Goal: Task Accomplishment & Management: Use online tool/utility

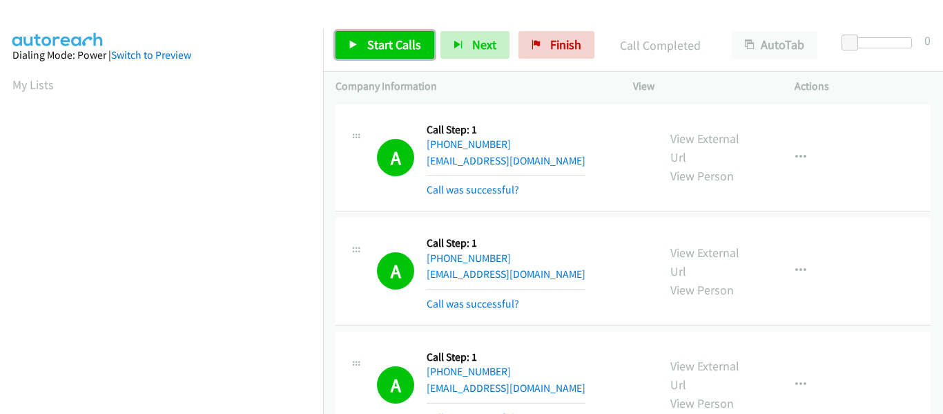
click at [353, 41] on icon at bounding box center [354, 46] width 10 height 10
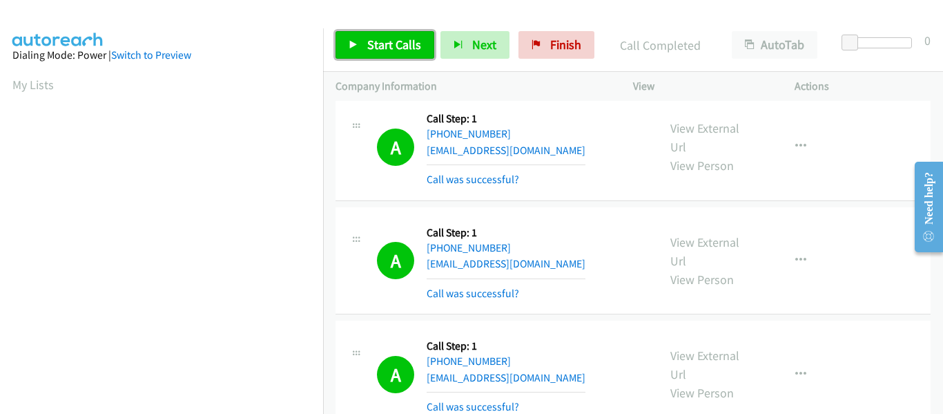
scroll to position [361, 0]
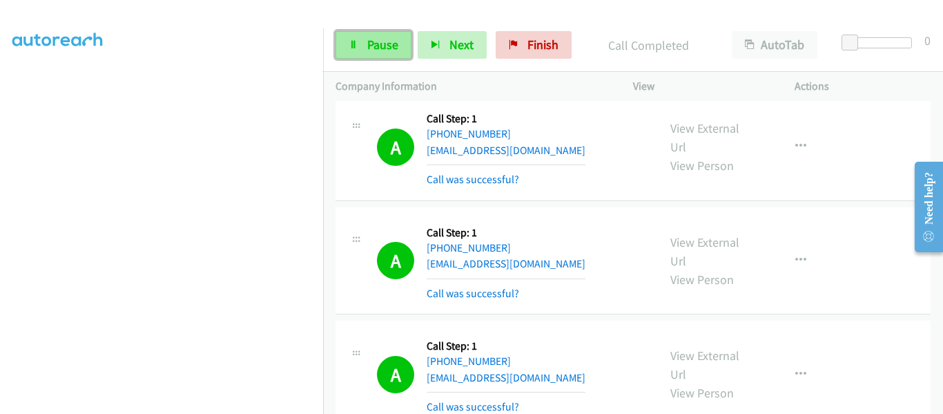
click at [344, 51] on link "Pause" at bounding box center [374, 45] width 76 height 28
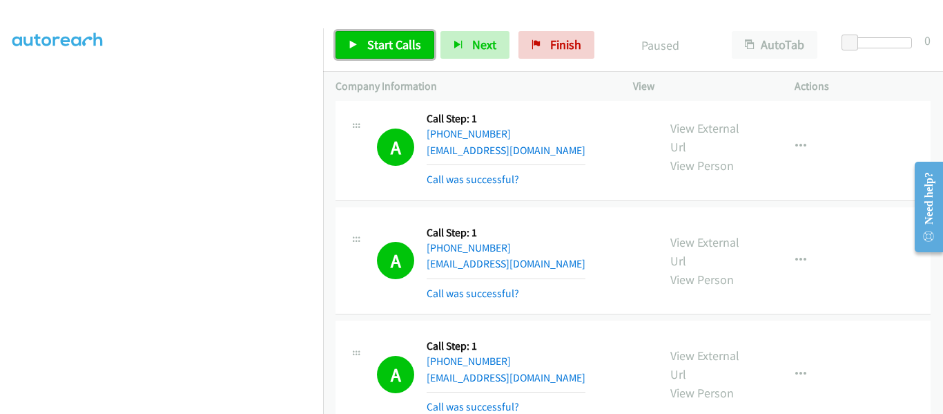
click at [363, 43] on link "Start Calls" at bounding box center [385, 45] width 99 height 28
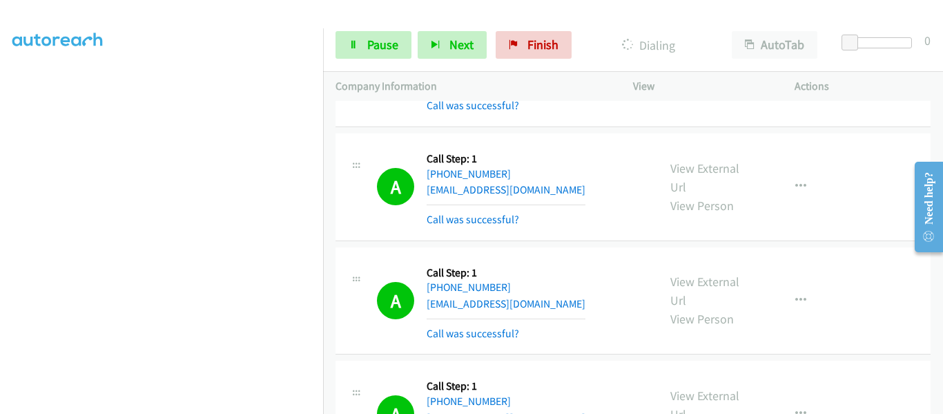
scroll to position [6568, 0]
click at [368, 28] on div "Start Calls Pause Next Finish Dialing AutoTab AutoTab 0" at bounding box center [633, 45] width 620 height 53
click at [363, 57] on link "Pause" at bounding box center [374, 45] width 76 height 28
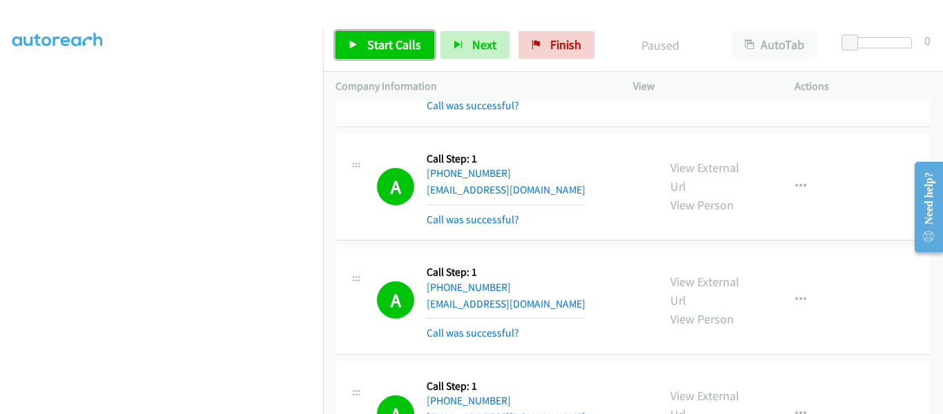
click at [354, 43] on icon at bounding box center [354, 46] width 10 height 10
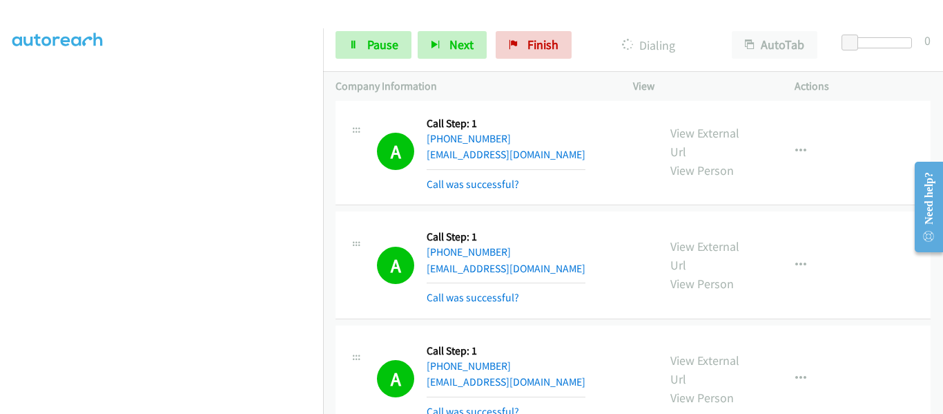
scroll to position [10473, 0]
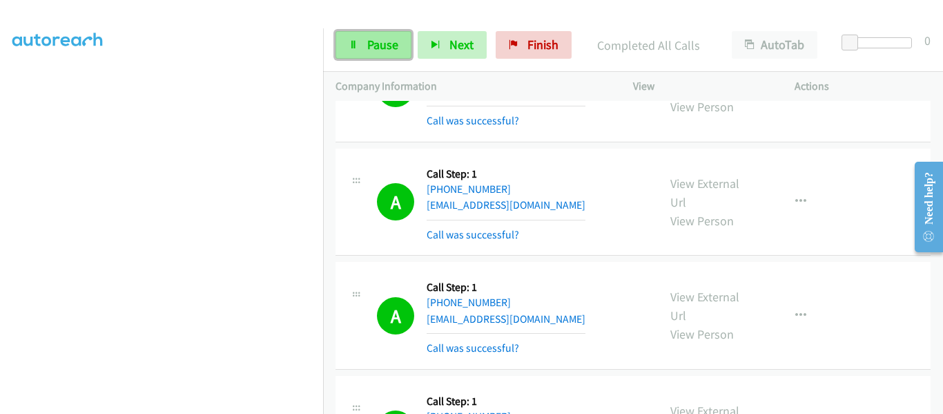
click at [356, 47] on icon at bounding box center [354, 46] width 10 height 10
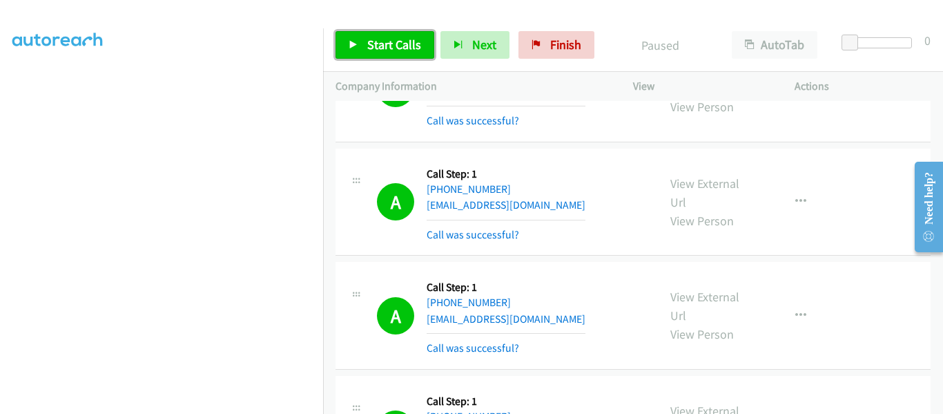
click at [351, 43] on icon at bounding box center [354, 46] width 10 height 10
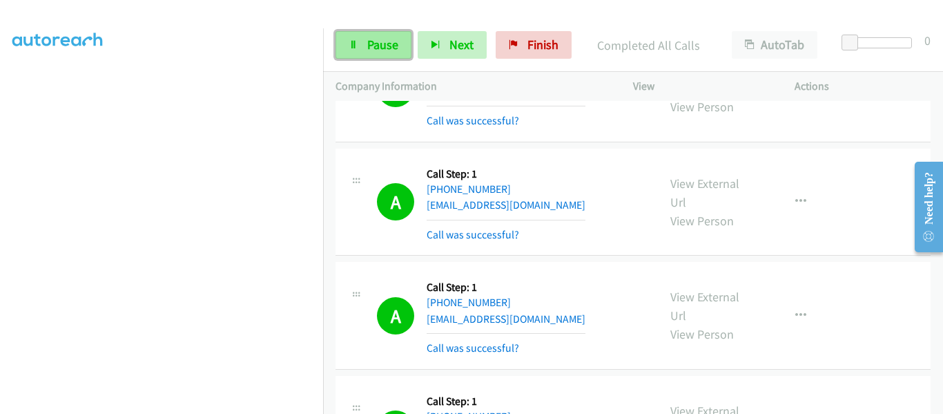
click at [348, 48] on link "Pause" at bounding box center [374, 45] width 76 height 28
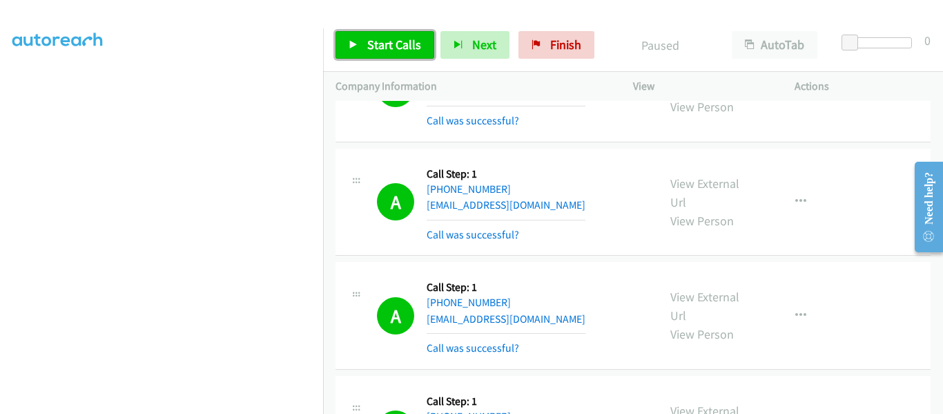
click at [358, 44] on icon at bounding box center [354, 46] width 10 height 10
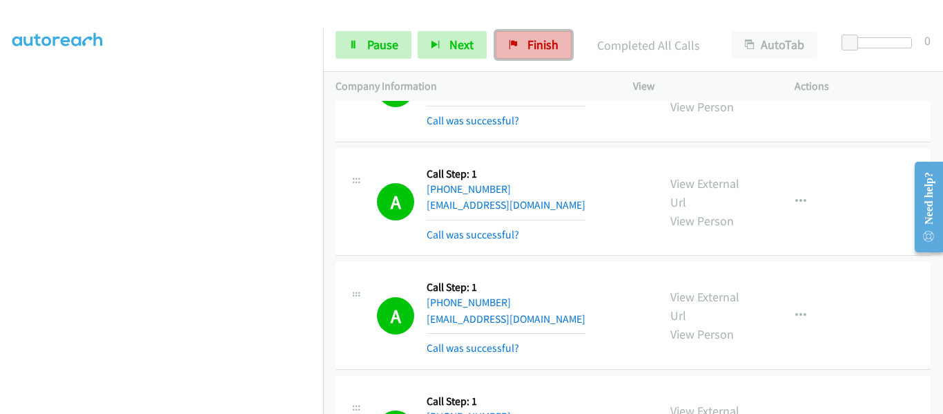
click at [528, 48] on span "Finish" at bounding box center [543, 45] width 31 height 16
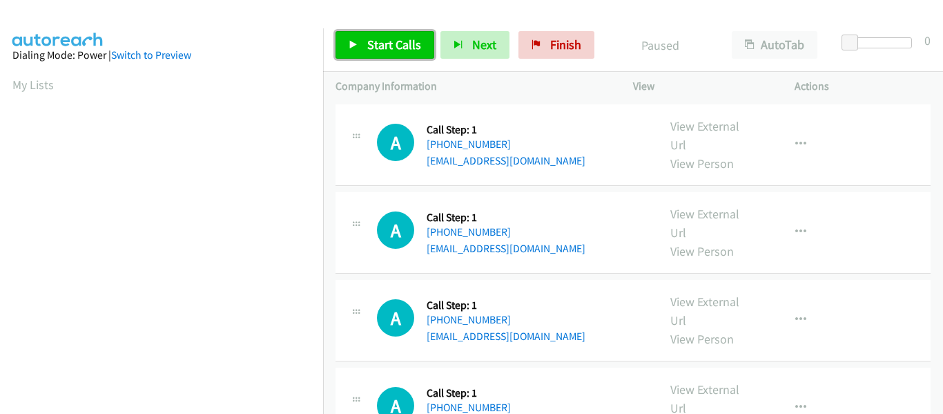
click at [354, 42] on icon at bounding box center [354, 46] width 10 height 10
click at [356, 45] on icon at bounding box center [354, 46] width 10 height 10
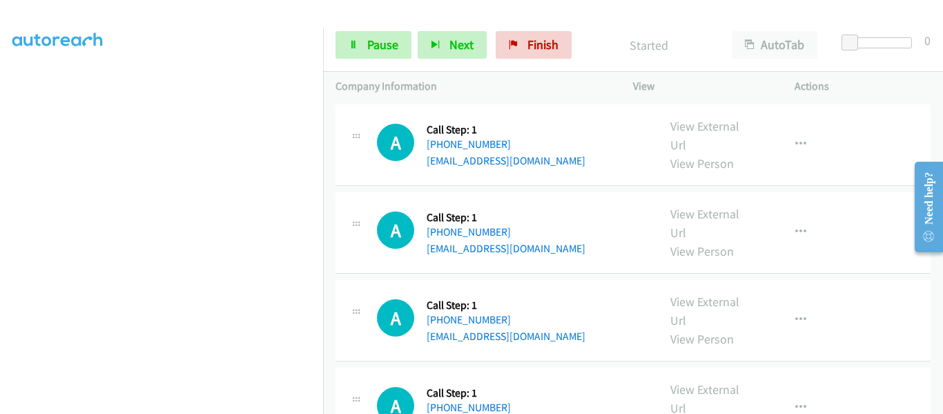
scroll to position [360, 0]
click at [356, 46] on icon at bounding box center [354, 46] width 10 height 10
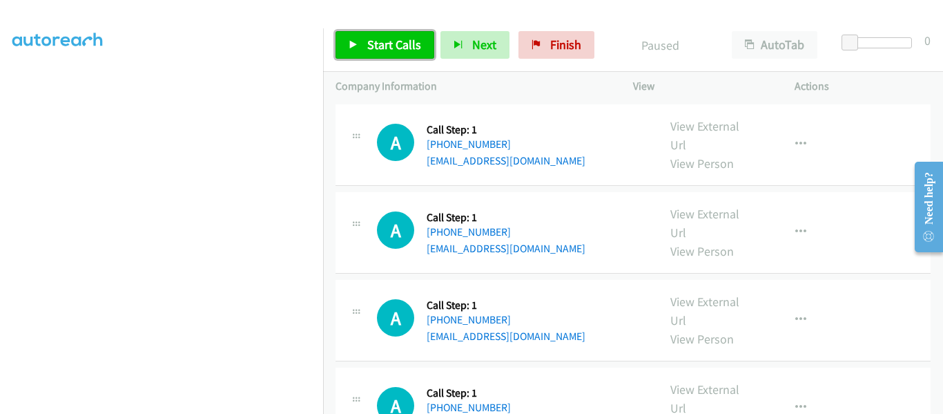
click at [354, 41] on icon at bounding box center [354, 46] width 10 height 10
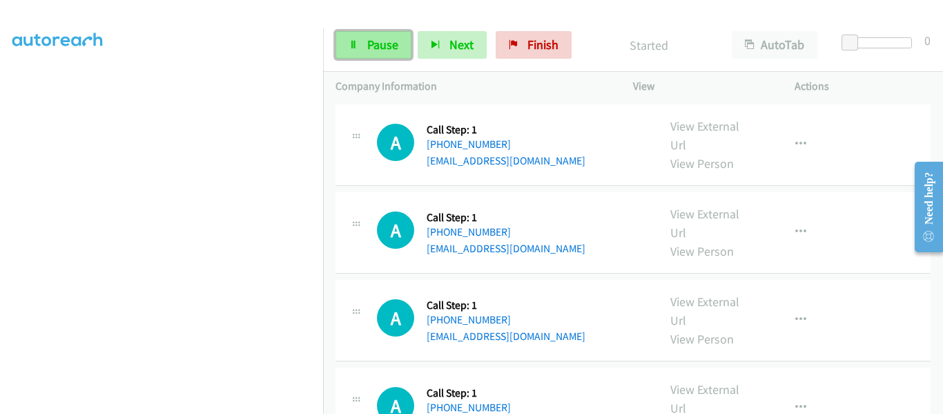
click at [370, 46] on span "Pause" at bounding box center [382, 45] width 31 height 16
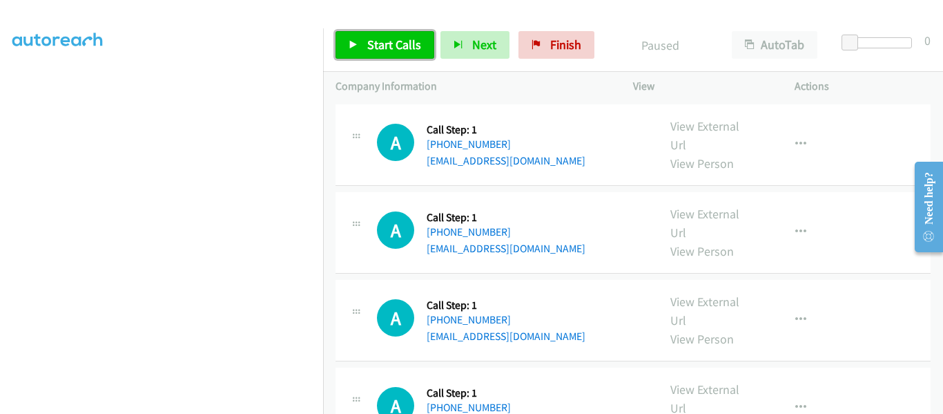
click at [354, 42] on icon at bounding box center [354, 46] width 10 height 10
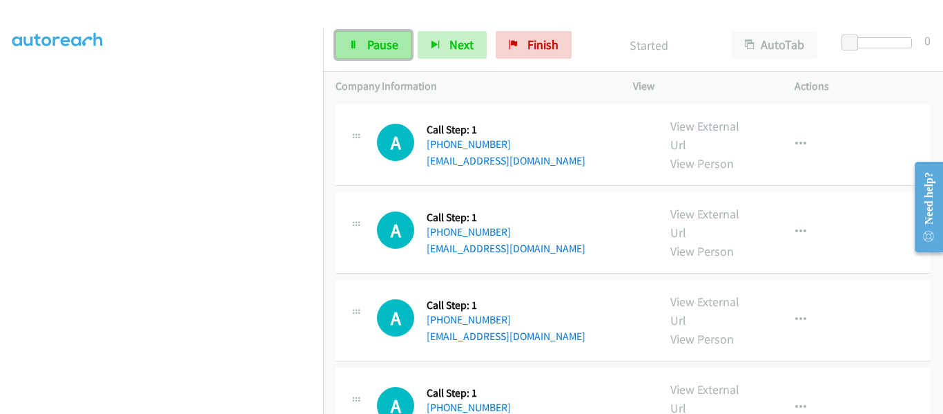
click at [353, 46] on icon at bounding box center [354, 46] width 10 height 10
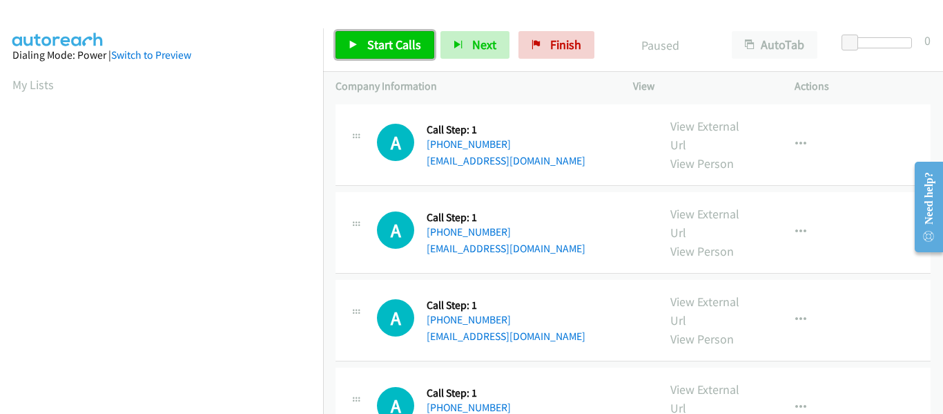
click at [350, 46] on icon at bounding box center [354, 46] width 10 height 10
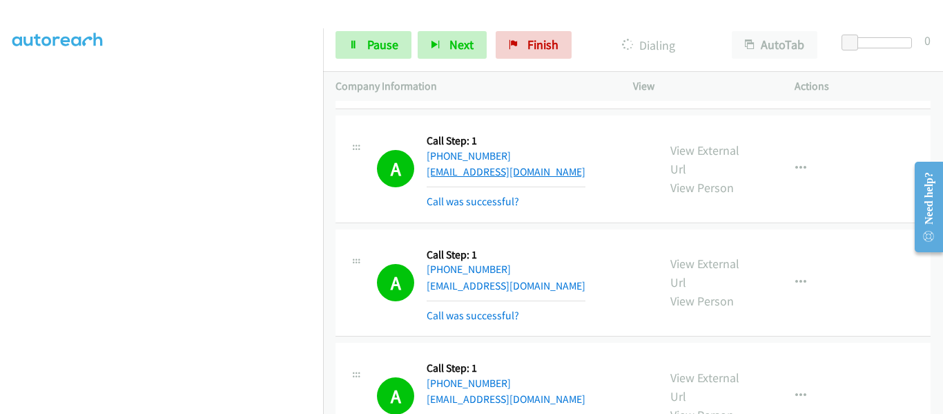
scroll to position [967, 0]
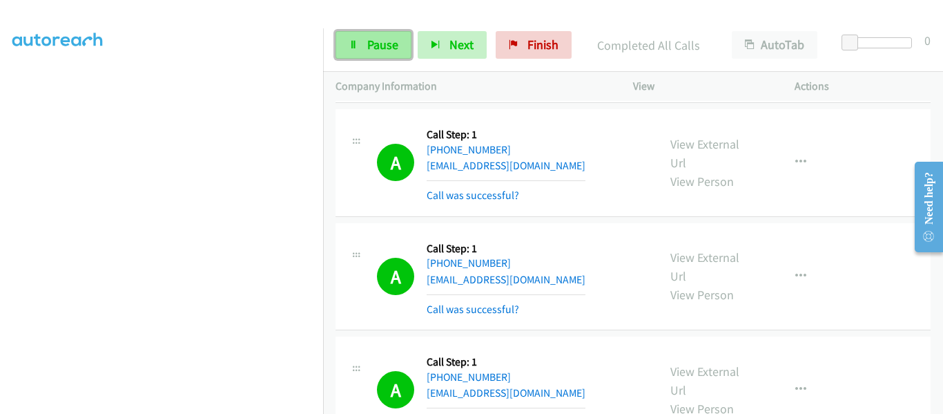
click at [381, 42] on span "Pause" at bounding box center [382, 45] width 31 height 16
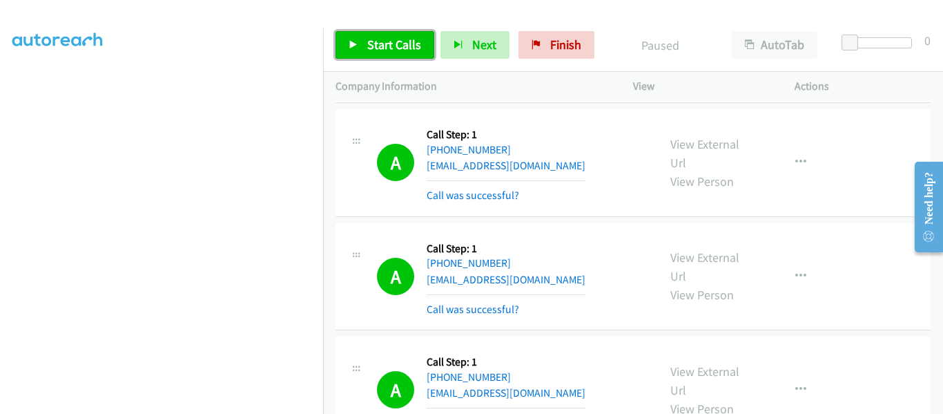
click at [361, 46] on link "Start Calls" at bounding box center [385, 45] width 99 height 28
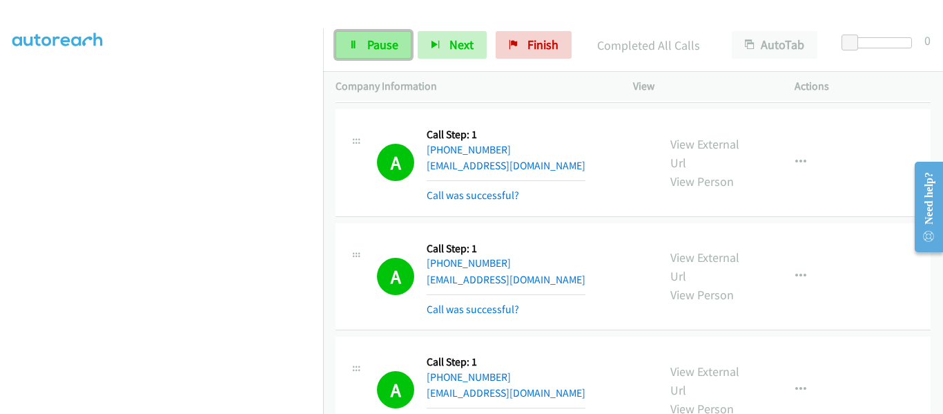
click at [360, 52] on link "Pause" at bounding box center [374, 45] width 76 height 28
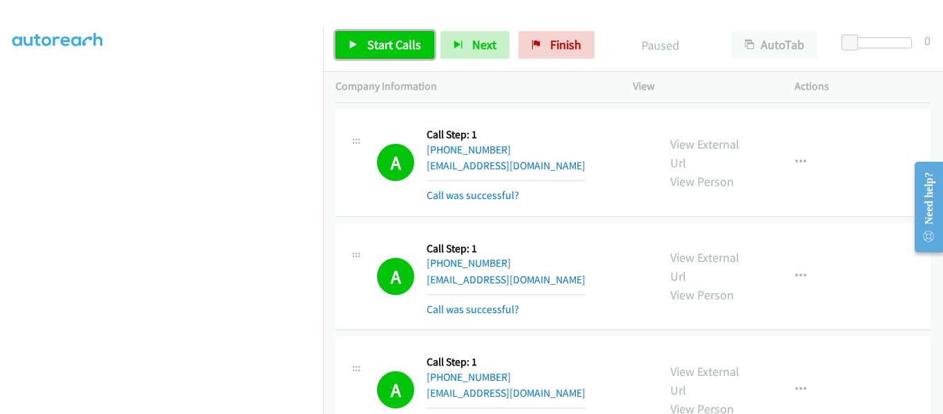
click at [352, 44] on icon at bounding box center [354, 46] width 10 height 10
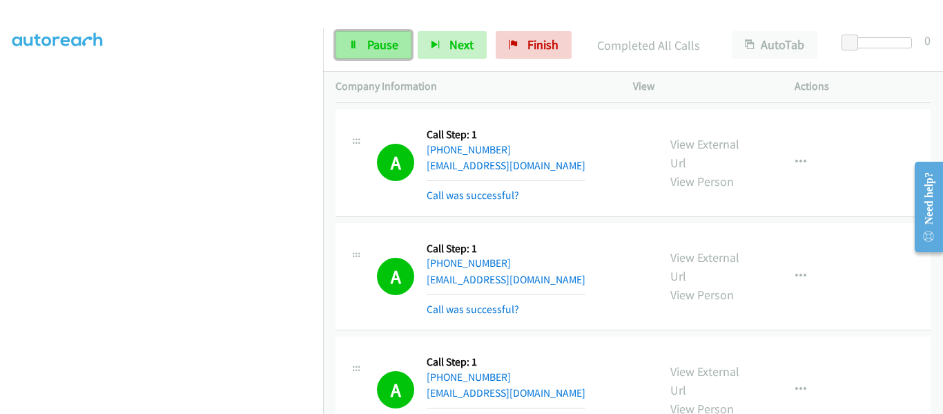
click at [351, 44] on icon at bounding box center [354, 46] width 10 height 10
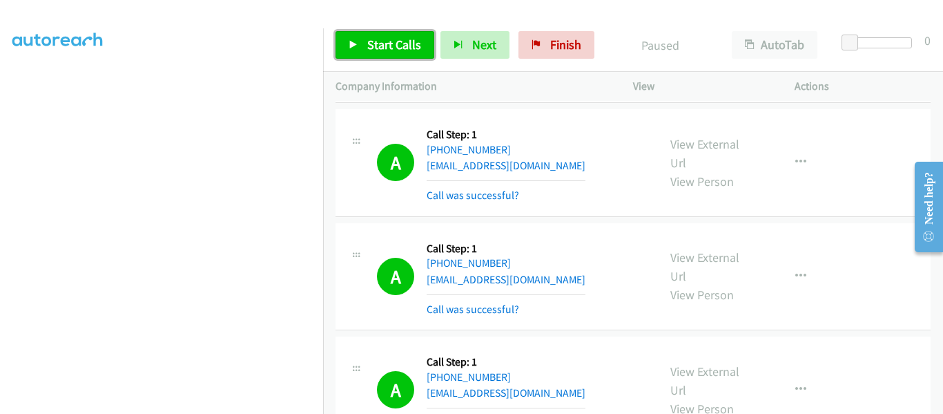
click at [349, 46] on icon at bounding box center [354, 46] width 10 height 10
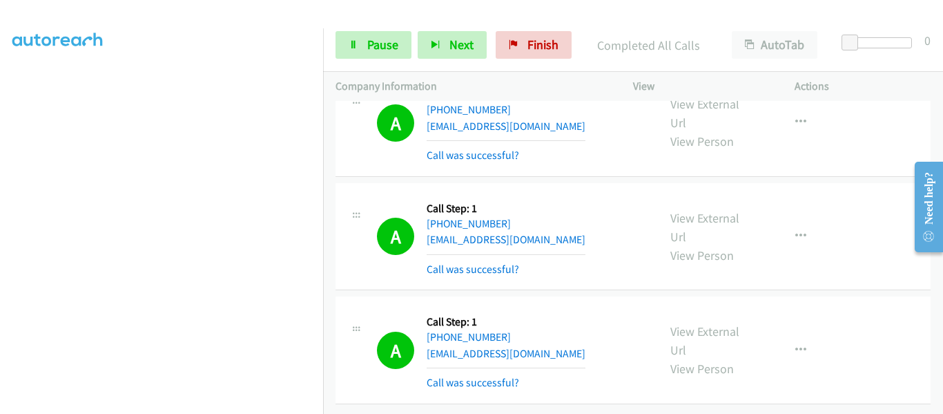
scroll to position [1471, 0]
click at [369, 41] on span "Pause" at bounding box center [382, 45] width 31 height 16
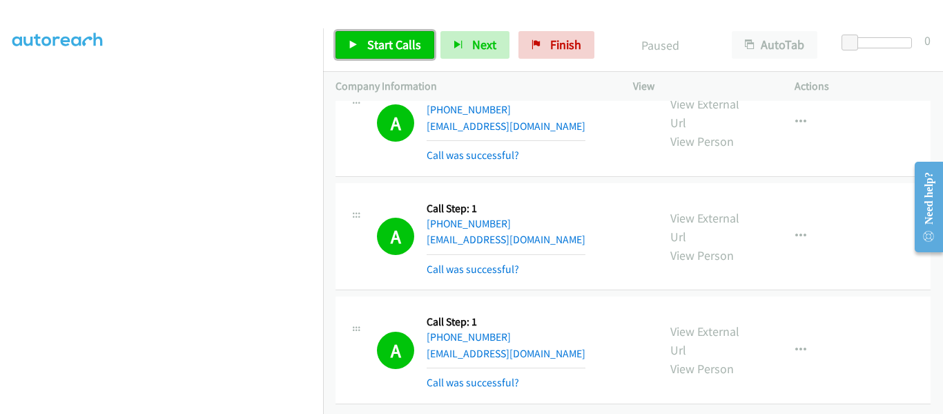
click at [356, 46] on icon at bounding box center [354, 46] width 10 height 10
